Goal: Task Accomplishment & Management: Manage account settings

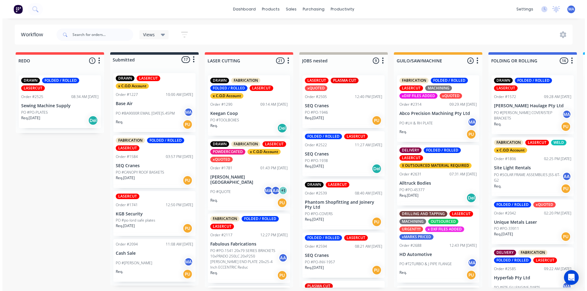
scroll to position [430, 0]
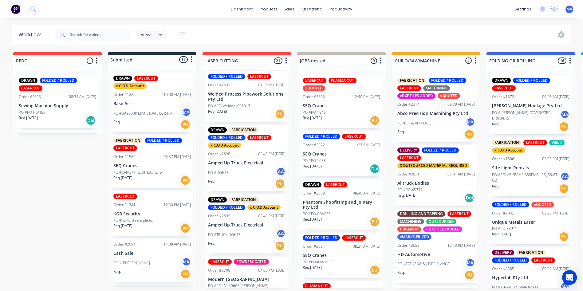
click at [80, 30] on input "text" at bounding box center [100, 35] width 61 height 12
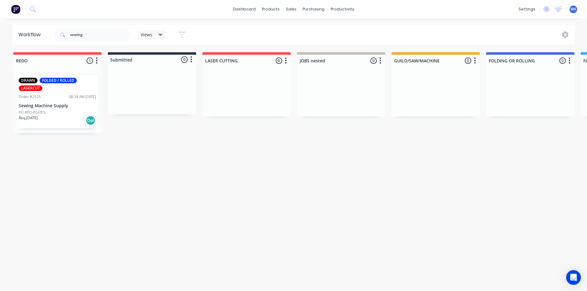
click at [58, 103] on p "Sewing Machine Supply" at bounding box center [57, 105] width 77 height 5
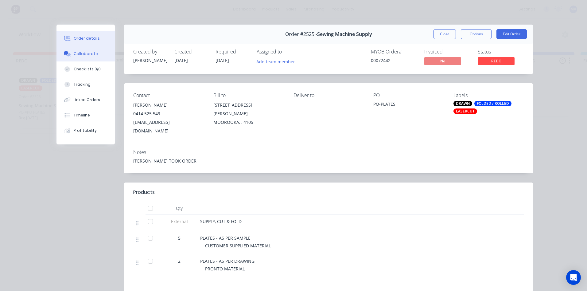
click at [80, 53] on div "Collaborate" at bounding box center [86, 54] width 24 height 6
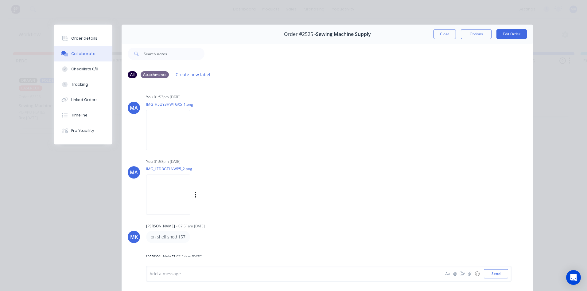
click at [170, 194] on img at bounding box center [168, 194] width 44 height 40
click at [445, 34] on button "Close" at bounding box center [445, 34] width 22 height 10
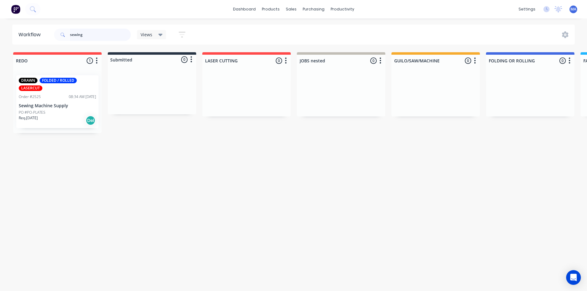
drag, startPoint x: 112, startPoint y: 36, endPoint x: 50, endPoint y: 37, distance: 62.3
click at [50, 37] on header "Workflow sewing Views Save new view None (Default) edit Show/Hide statuses Show…" at bounding box center [293, 35] width 563 height 20
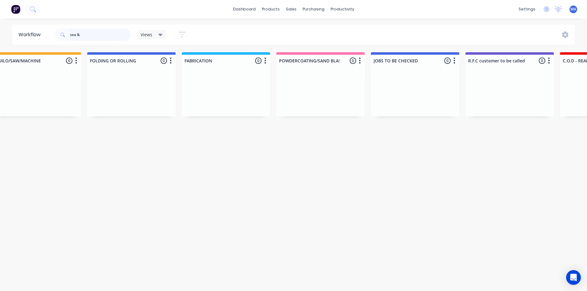
scroll to position [0, 0]
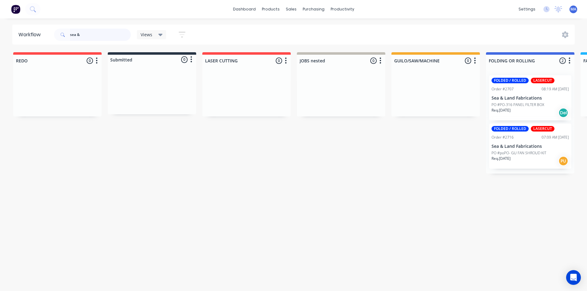
type input "sea &"
click at [504, 133] on div "FOLDED / ROLLED LASERCUT Order #2716 07:09 AM [DATE] Sea & Land Fabrications PO…" at bounding box center [530, 145] width 82 height 45
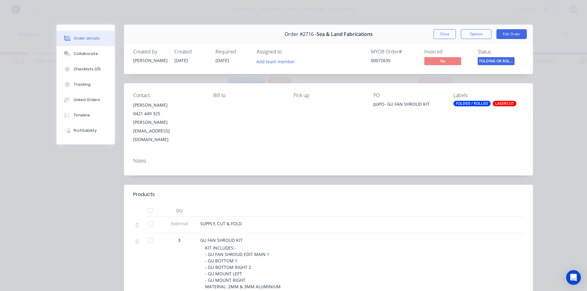
scroll to position [0, 294]
click at [451, 38] on button "Close" at bounding box center [445, 34] width 22 height 10
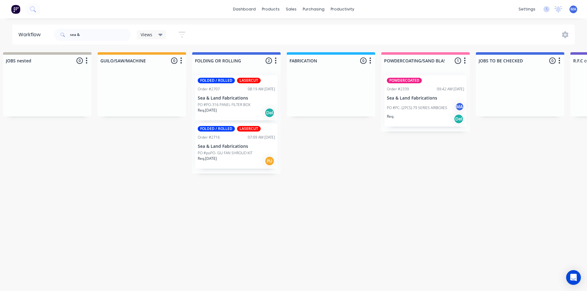
click at [412, 113] on div "PO #PC- (2PCS) 79 SERIES AIRBOXES MA" at bounding box center [425, 108] width 77 height 12
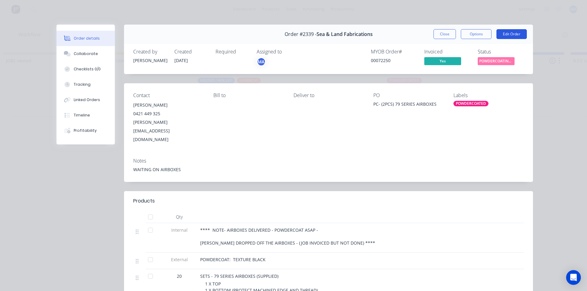
click at [509, 35] on button "Edit Order" at bounding box center [512, 34] width 30 height 10
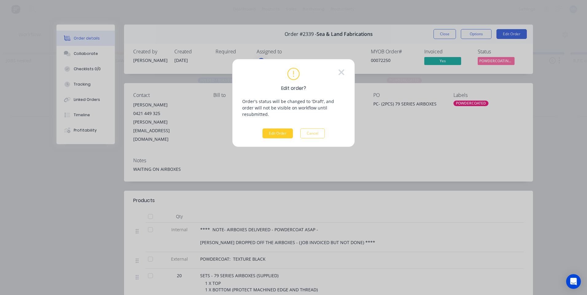
click at [283, 129] on button "Edit Order" at bounding box center [278, 134] width 30 height 10
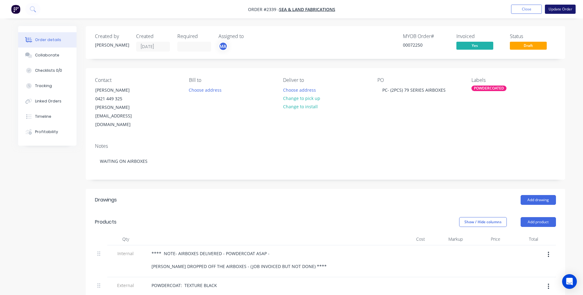
click at [550, 10] on button "Update Order" at bounding box center [560, 9] width 31 height 9
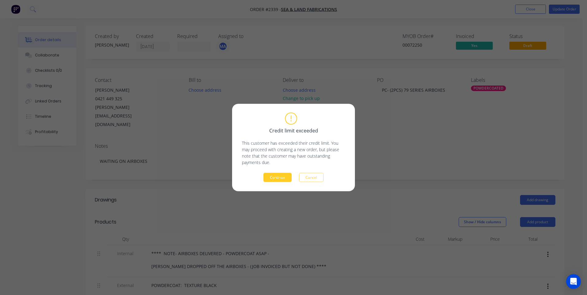
click at [287, 176] on button "Continue" at bounding box center [278, 177] width 28 height 9
